Goal: Information Seeking & Learning: Learn about a topic

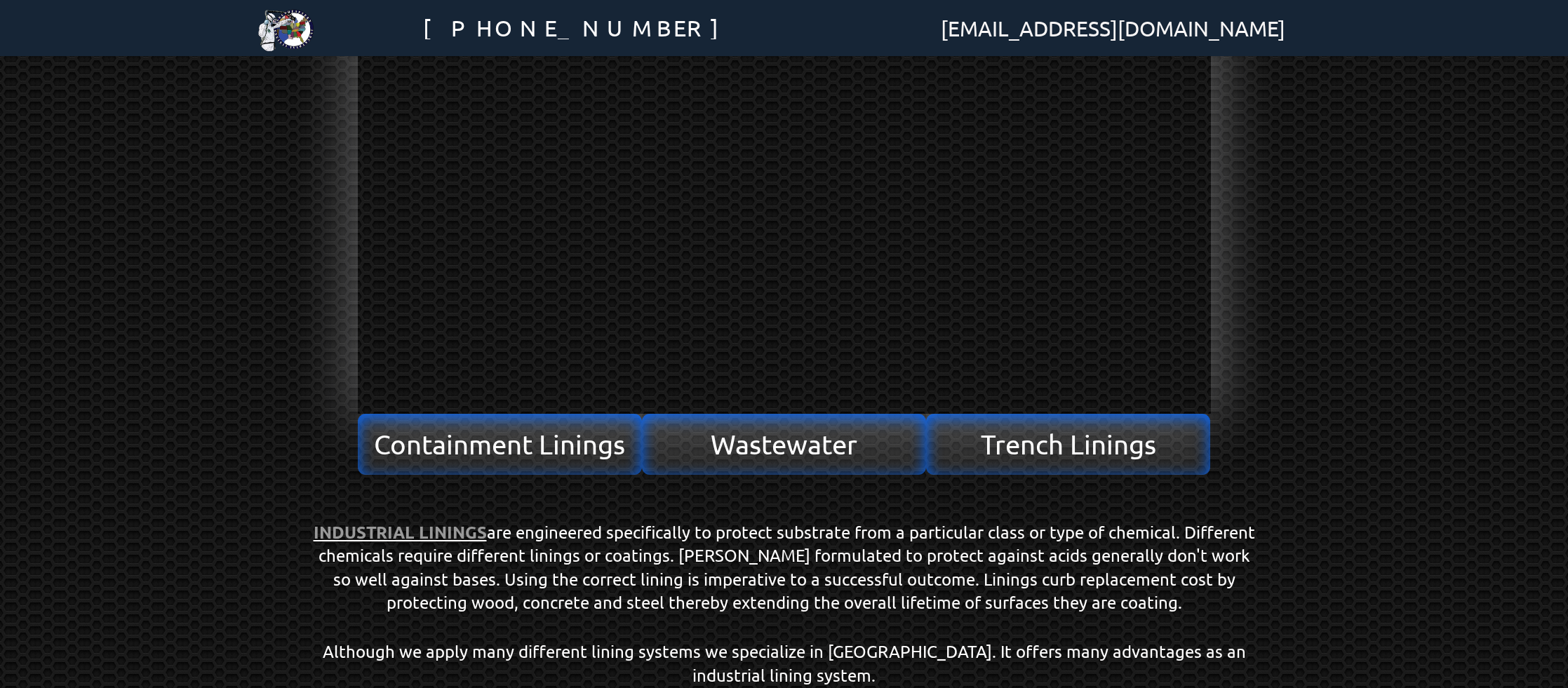
scroll to position [263, 0]
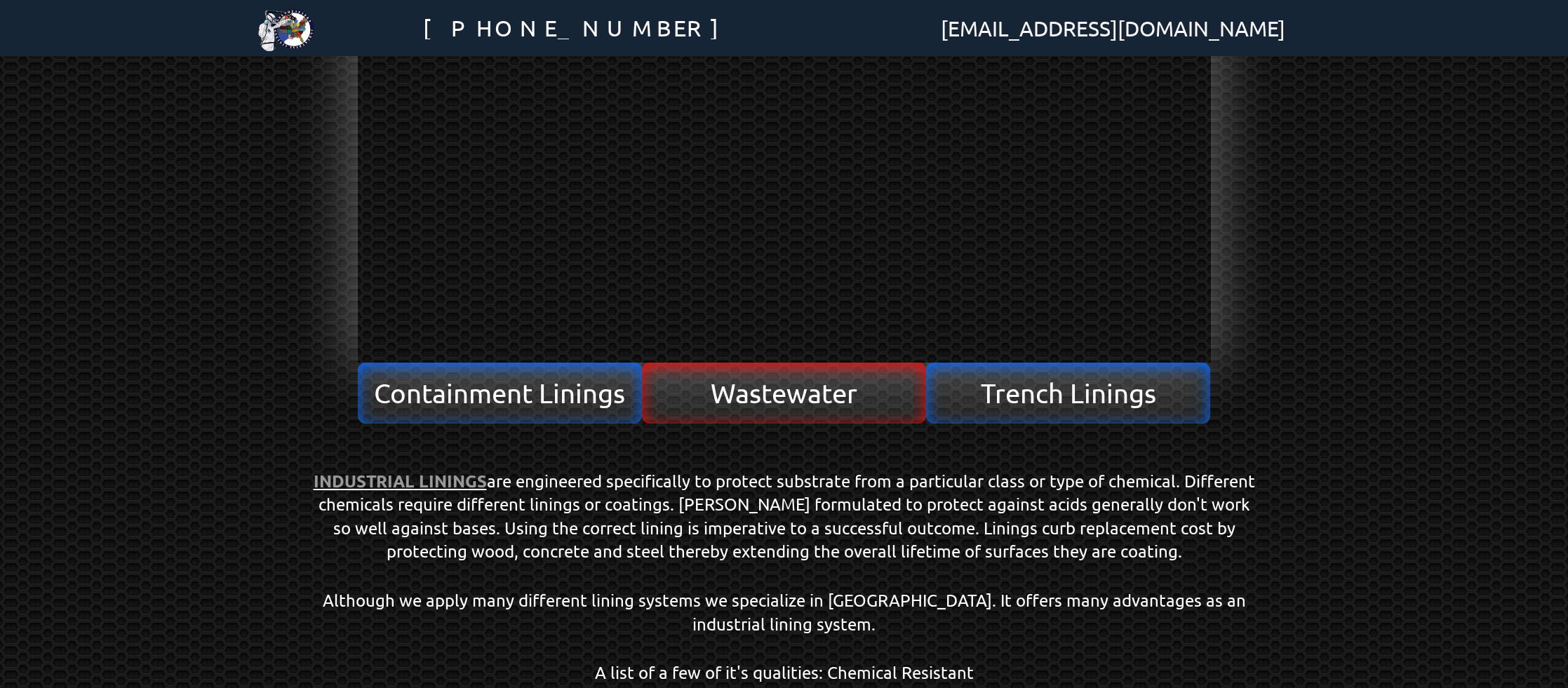
click at [807, 399] on span "Wastewater" at bounding box center [783, 392] width 147 height 27
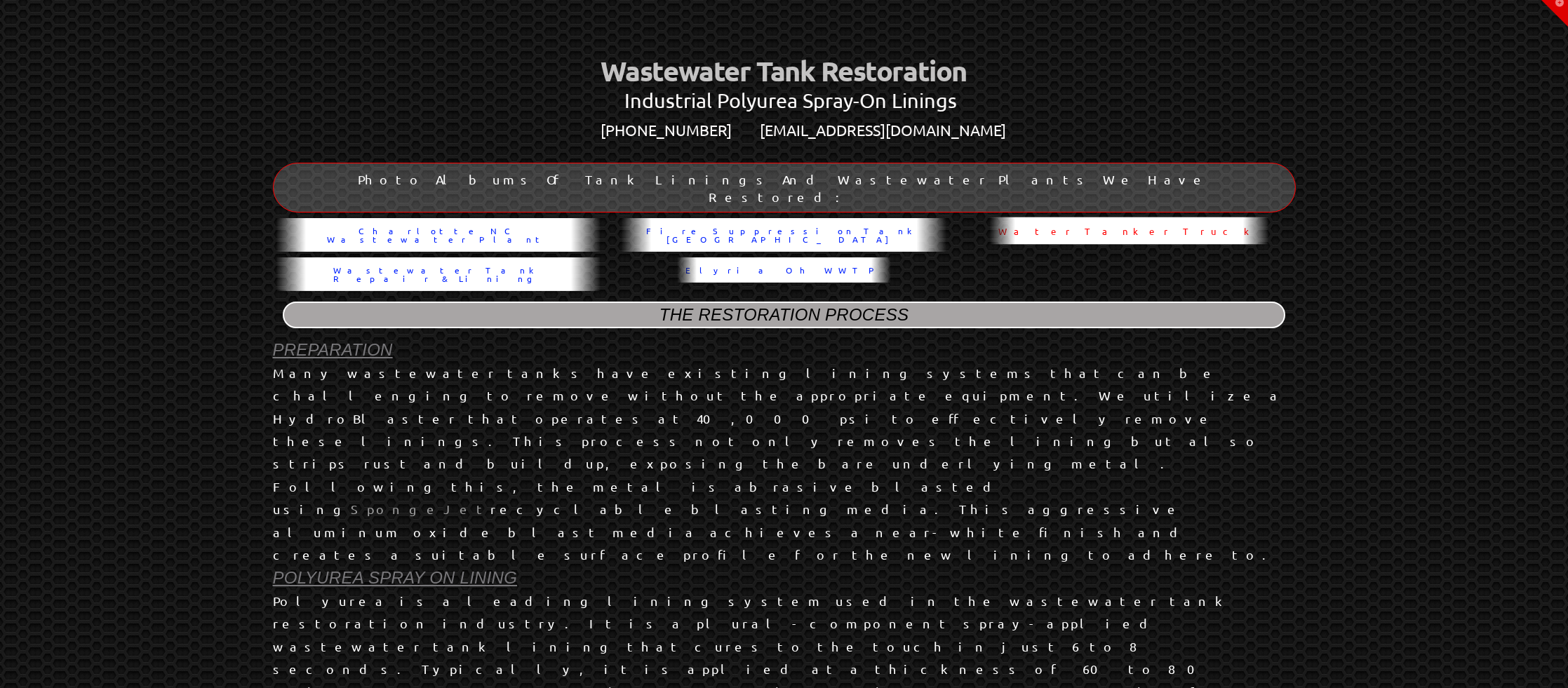
click at [1128, 226] on span "Water Tanker Truck" at bounding box center [1129, 231] width 262 height 9
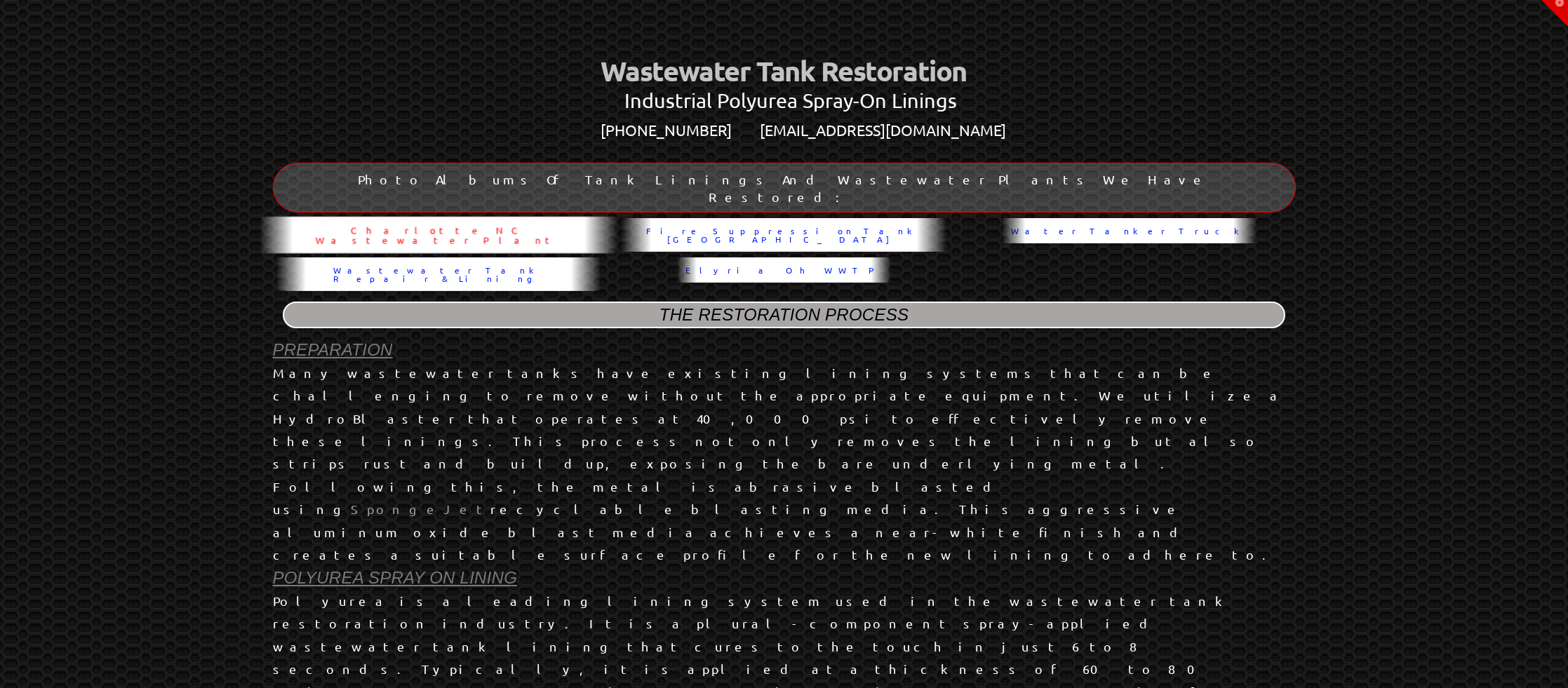
click at [380, 225] on span "Charlotte NC Wastewater Plant" at bounding box center [439, 234] width 342 height 19
